Goal: Information Seeking & Learning: Learn about a topic

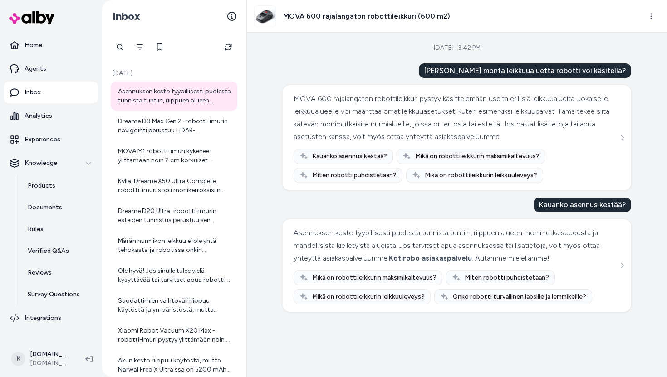
click at [224, 51] on button "Refresh" at bounding box center [228, 47] width 18 height 18
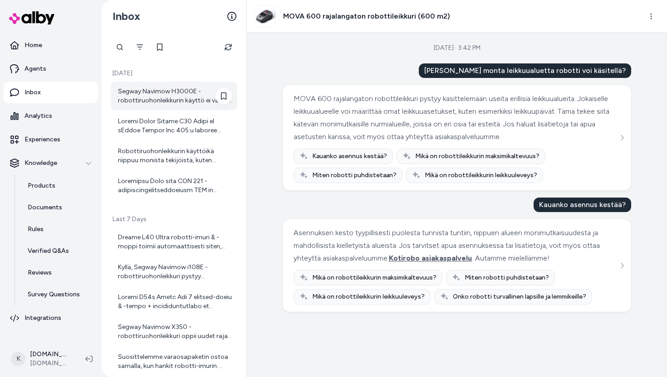
click at [189, 100] on div "Segway Navimow H3000E -robottiruohonleikkurin käyttö ei vaadi WiFi-yhteyttä jat…" at bounding box center [175, 96] width 114 height 18
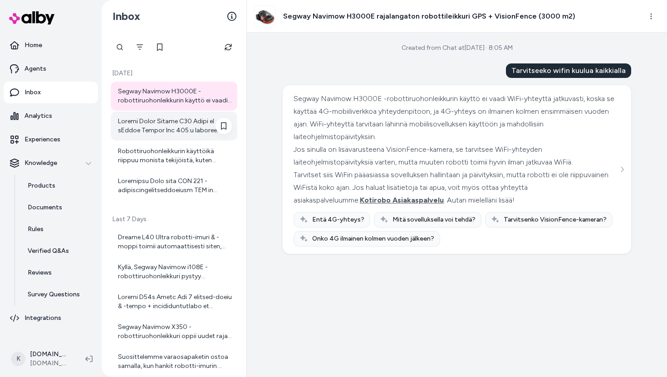
click at [166, 121] on div at bounding box center [175, 126] width 114 height 18
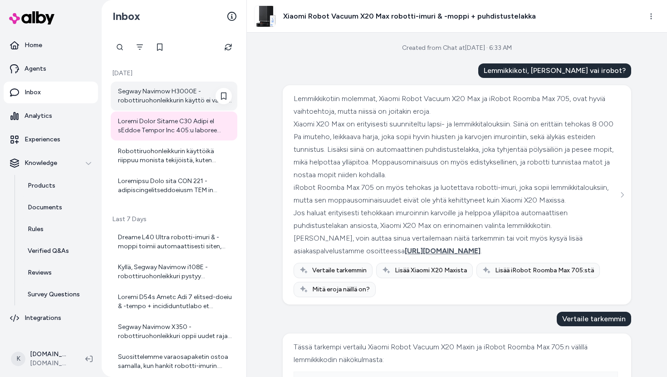
click at [172, 99] on div "Segway Navimow H3000E -robottiruohonleikkurin käyttö ei vaadi WiFi-yhteyttä jat…" at bounding box center [175, 96] width 114 height 18
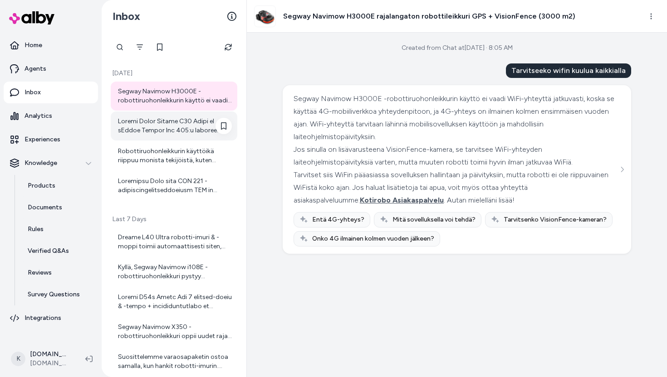
click at [171, 122] on div at bounding box center [175, 126] width 114 height 18
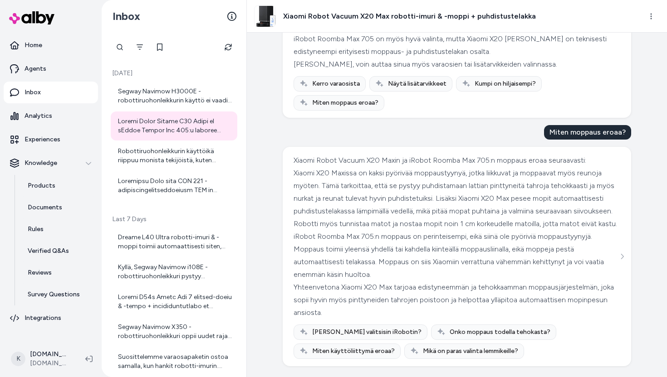
scroll to position [676, 0]
click at [193, 152] on div "Robottiruohonleikkurin käyttöikä riippuu monista tekijöistä, kuten käytön määrä…" at bounding box center [175, 156] width 114 height 18
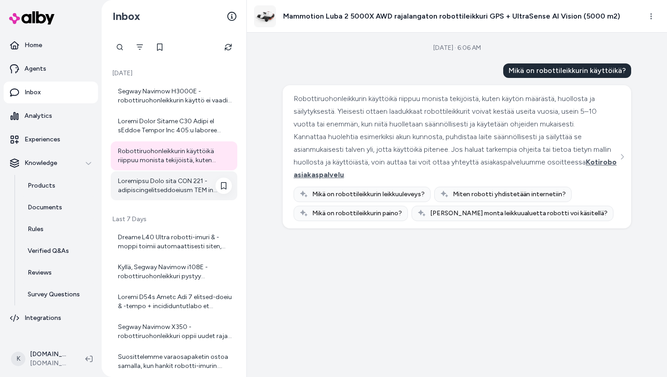
click at [180, 181] on div at bounding box center [175, 186] width 114 height 18
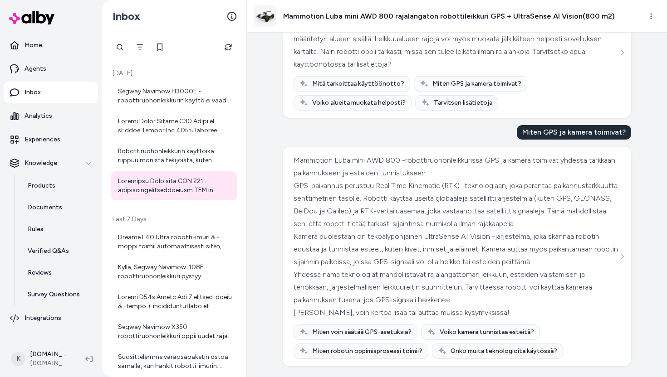
scroll to position [506, 0]
click at [229, 48] on icon "Refresh" at bounding box center [227, 47] width 7 height 7
click at [190, 89] on div "Segway Navimow H3000E -robottiruohonleikkurin käyttö ei vaadi WiFi-yhteyttä jat…" at bounding box center [175, 96] width 114 height 18
